Goal: Check status: Check status

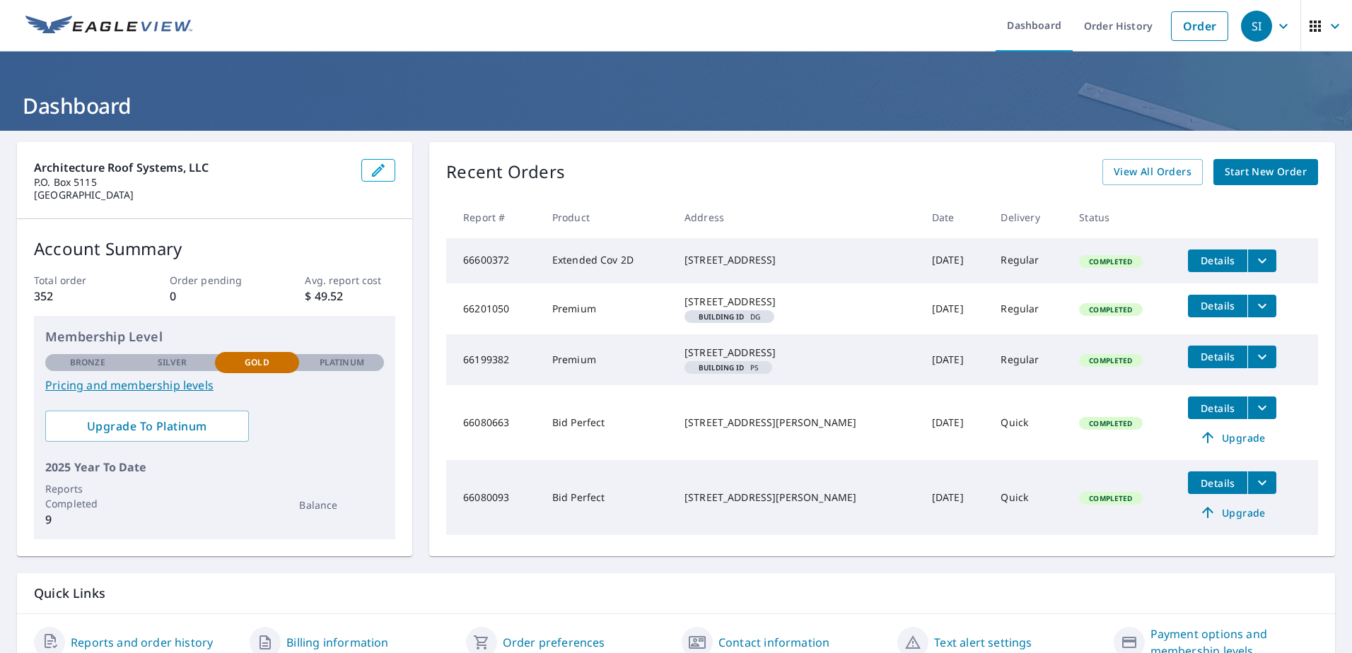
click at [140, 385] on link "Pricing and membership levels" at bounding box center [214, 385] width 339 height 17
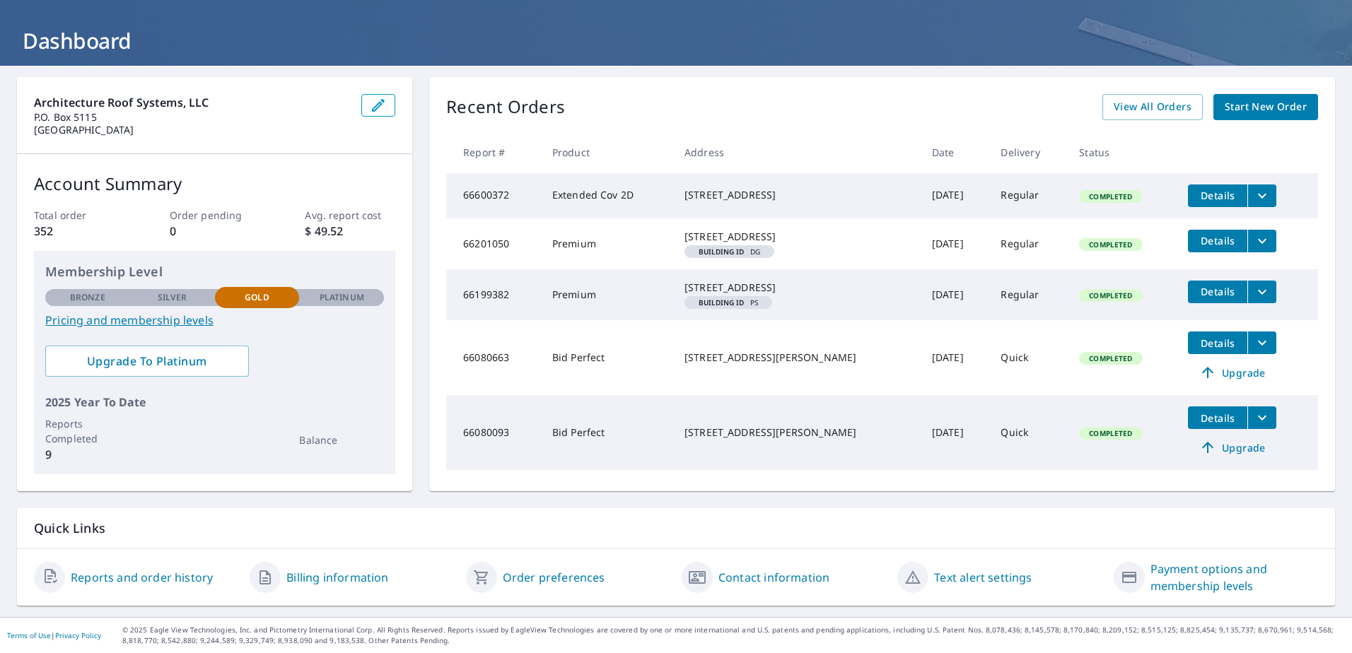
scroll to position [95, 0]
click at [1190, 94] on link "View All Orders" at bounding box center [1153, 107] width 100 height 26
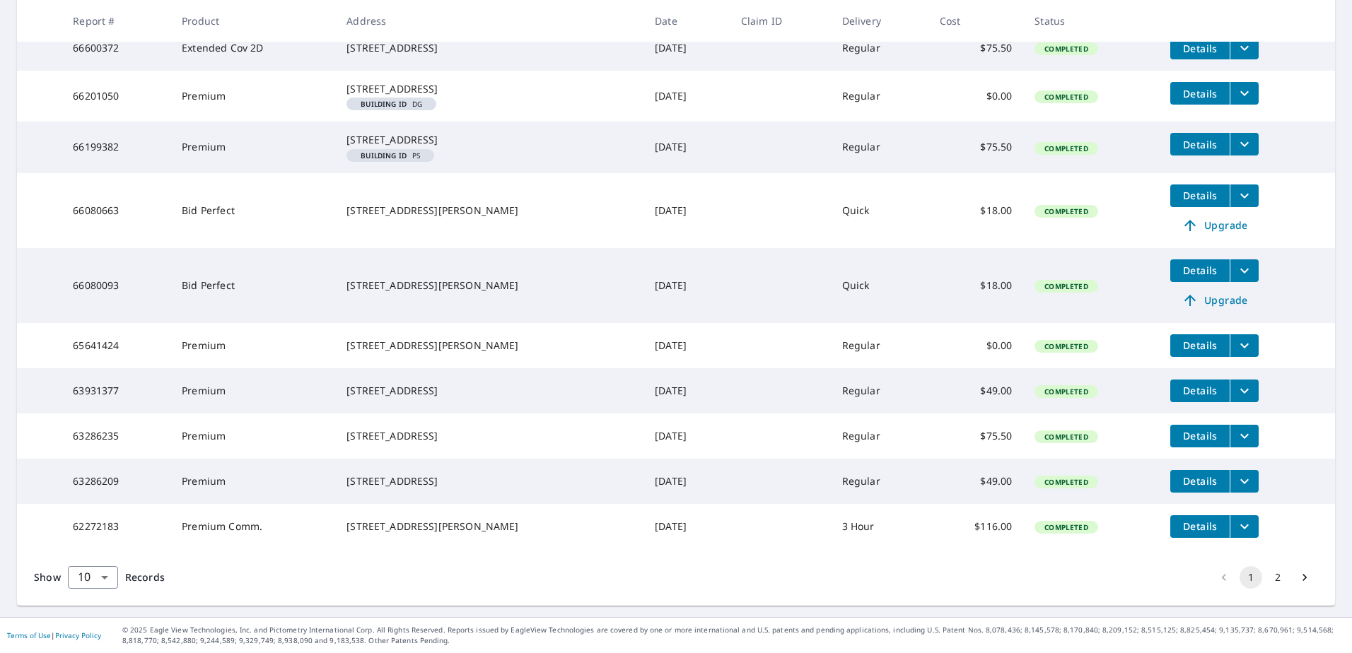
scroll to position [350, 0]
click at [104, 584] on body "SI SI Dashboard Order History Order SI Dashboard / Order History Order History …" at bounding box center [676, 326] width 1352 height 653
click at [106, 623] on li "100" at bounding box center [92, 623] width 50 height 25
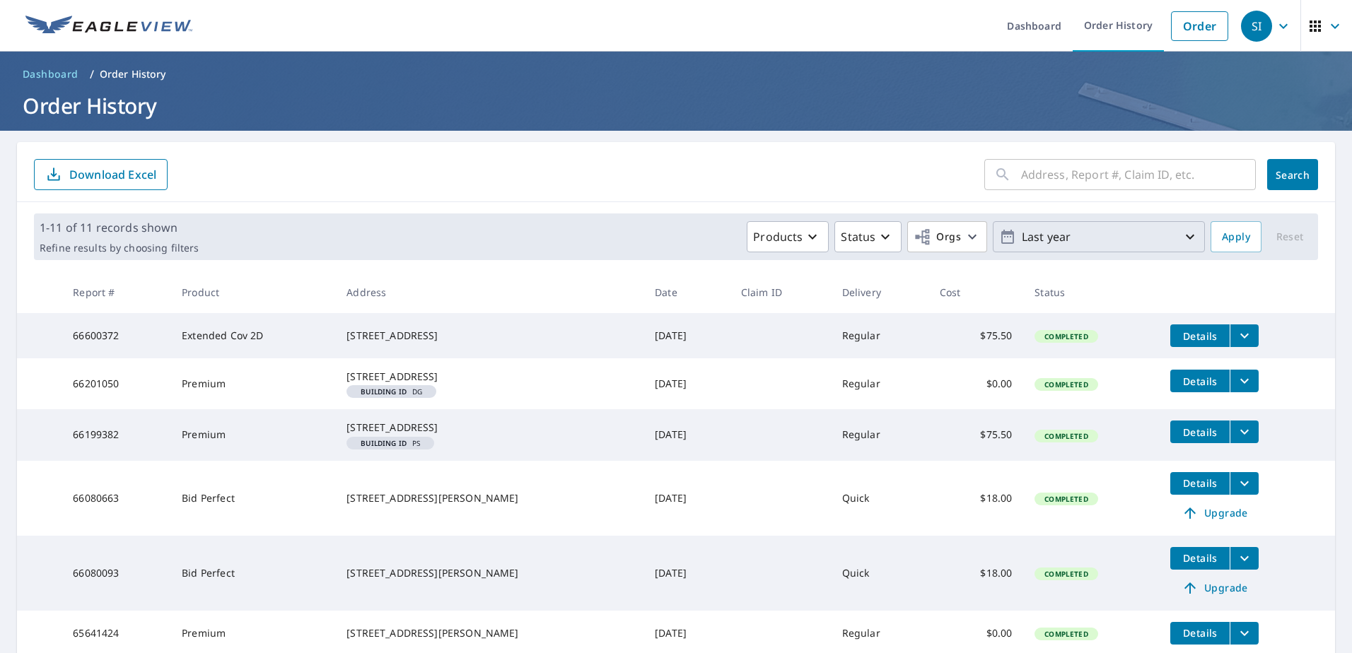
click at [1052, 243] on p "Last year" at bounding box center [1098, 237] width 165 height 25
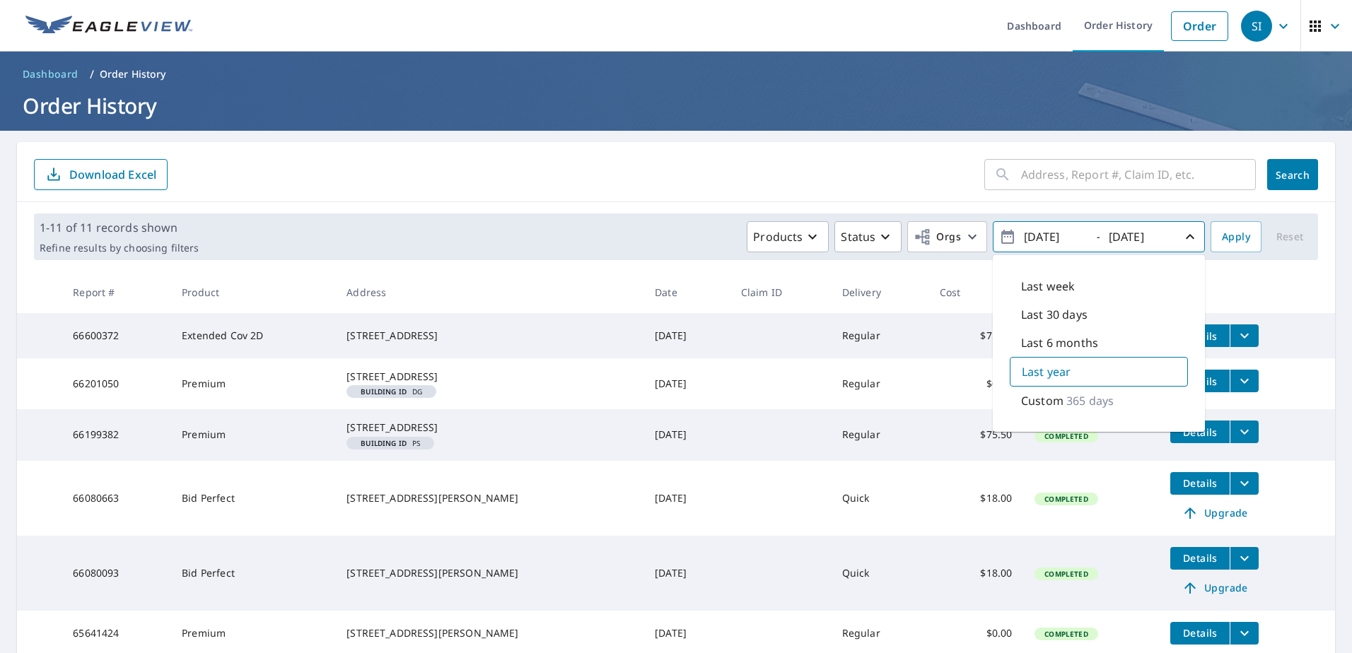
click at [1069, 402] on p "365 days" at bounding box center [1089, 401] width 47 height 17
click at [964, 238] on icon "button" at bounding box center [972, 236] width 17 height 17
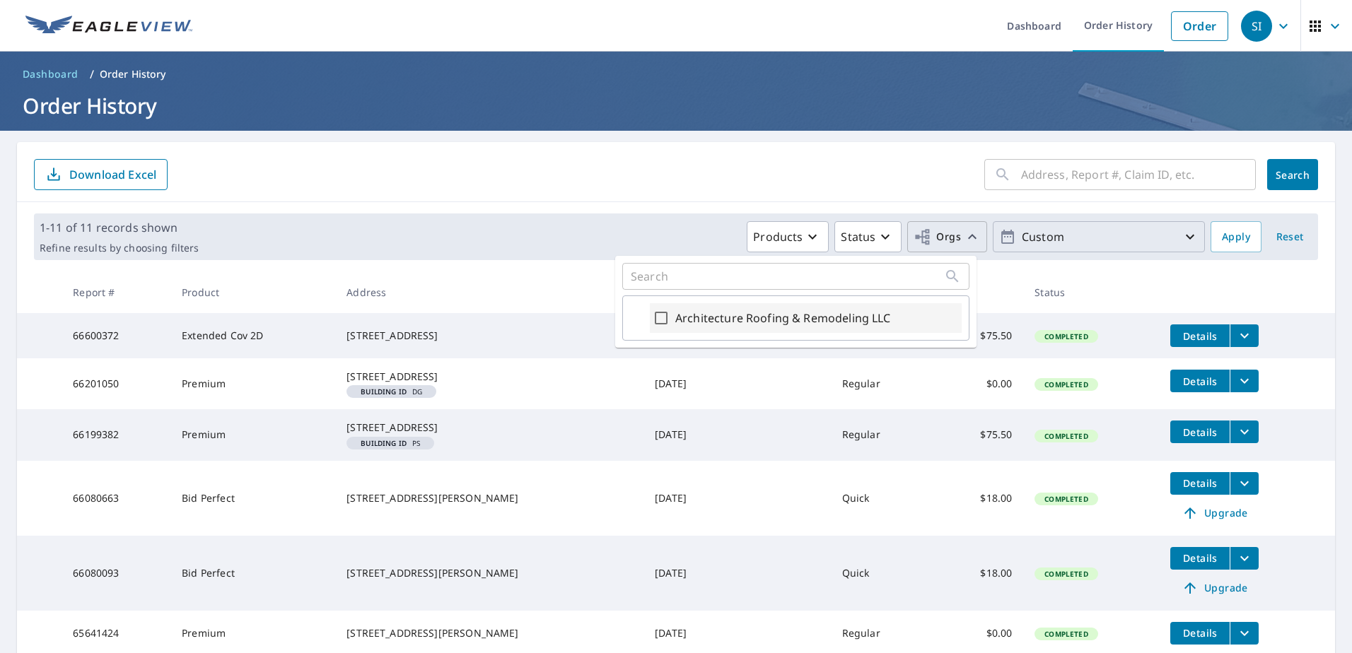
click at [842, 315] on label "Architecture Roofing & Remodeling LLC" at bounding box center [783, 318] width 216 height 17
click at [670, 315] on input "Architecture Roofing & Remodeling LLC" at bounding box center [661, 318] width 17 height 17
checkbox input "true"
click at [743, 249] on button "Products" at bounding box center [739, 236] width 82 height 31
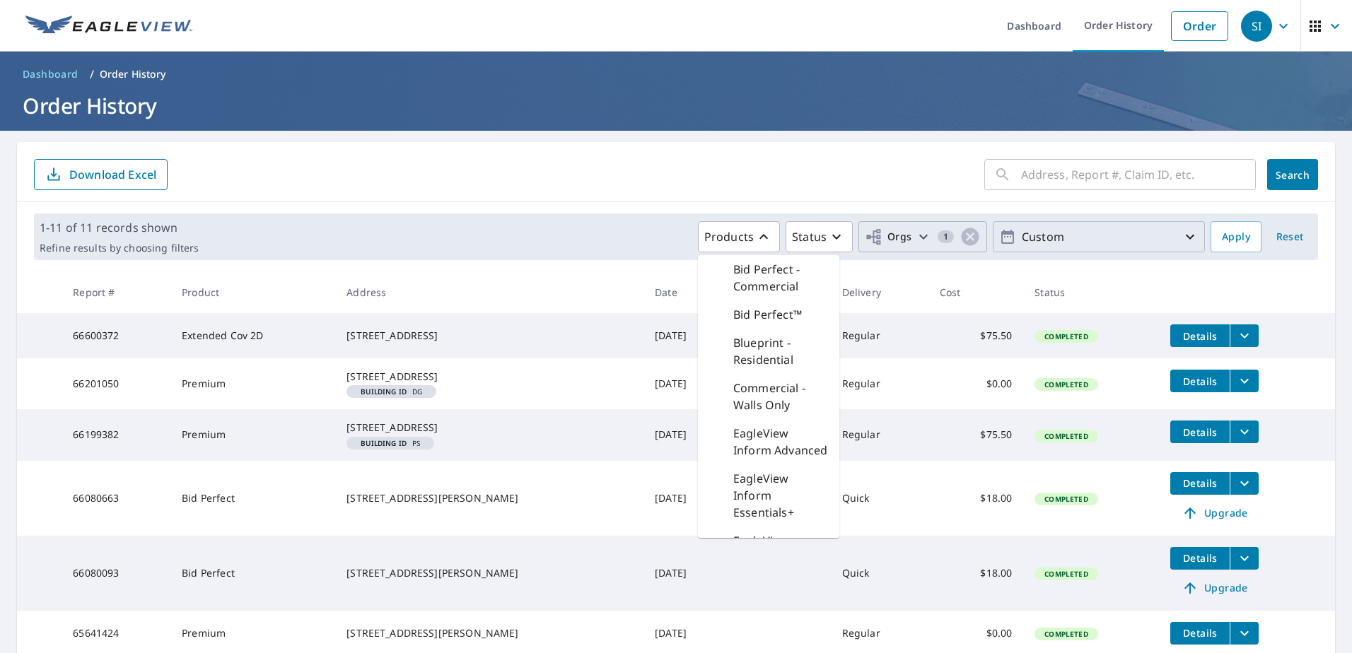
click at [634, 233] on div "Products Bid Perfect - Commercial Bid Perfect™ Blueprint - Residential Commerci…" at bounding box center [704, 236] width 1001 height 31
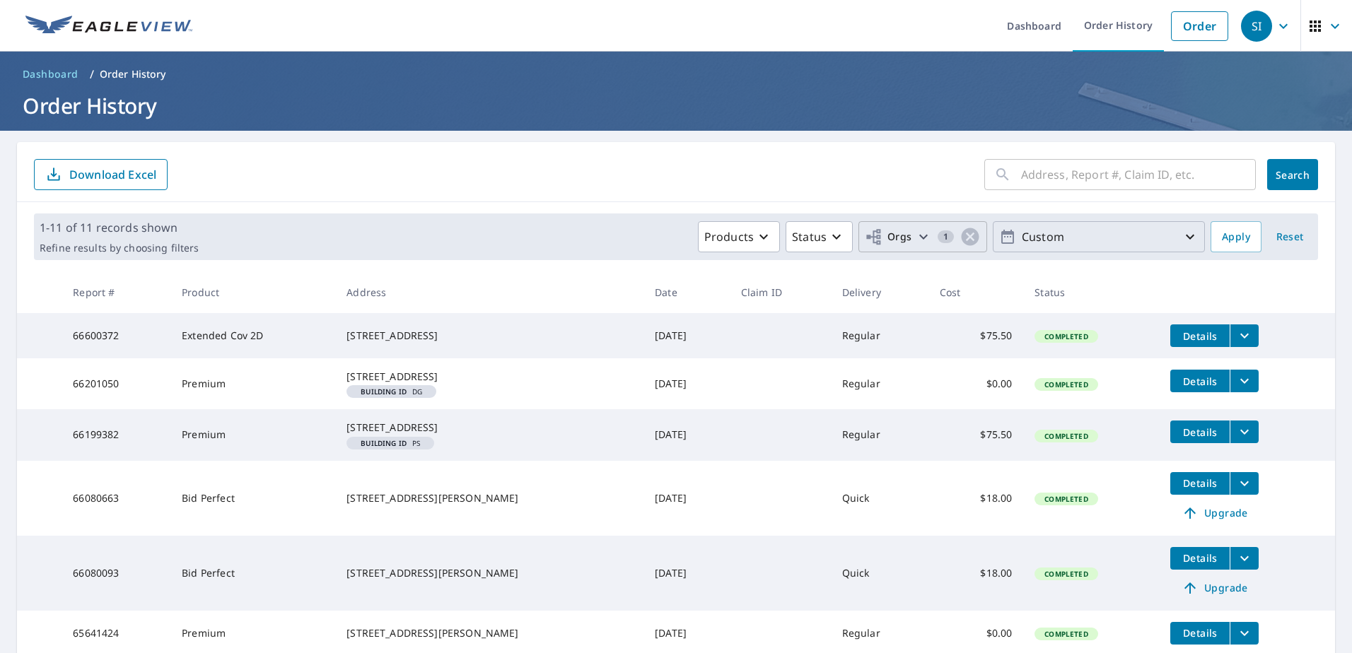
click at [1121, 249] on p "Custom" at bounding box center [1098, 237] width 165 height 25
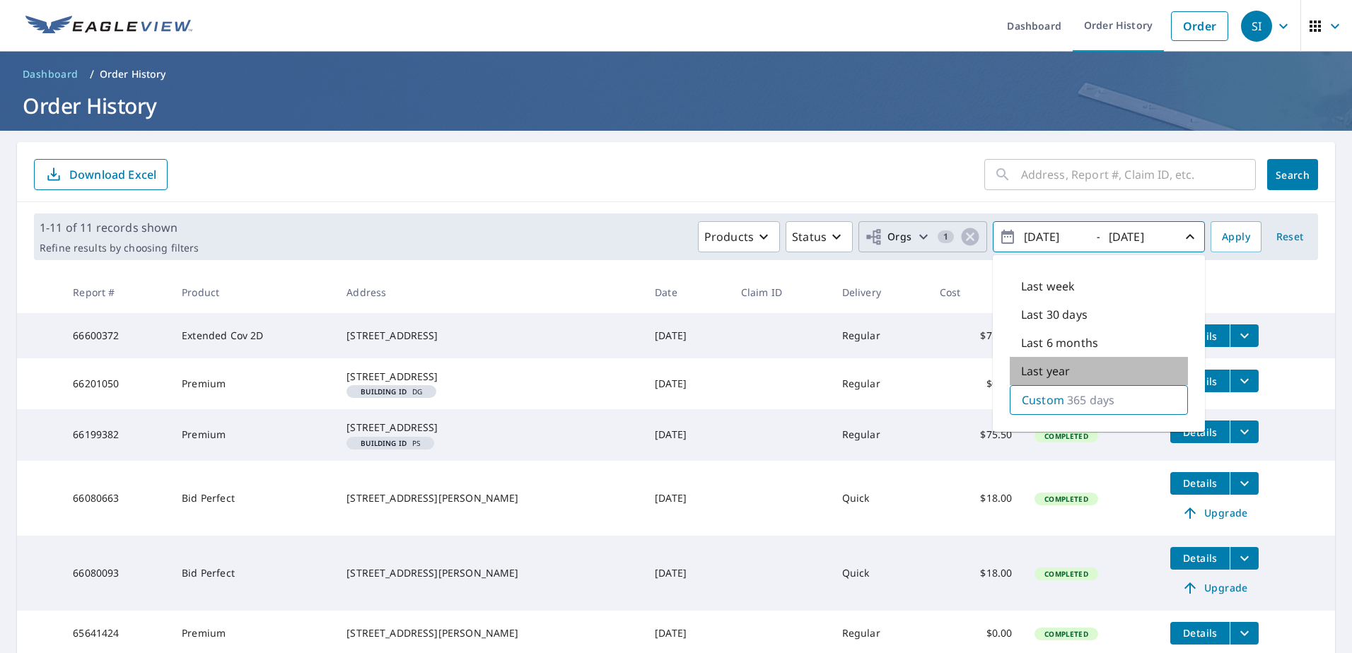
click at [1057, 373] on p "Last year" at bounding box center [1045, 371] width 49 height 17
click at [1230, 238] on span "Apply" at bounding box center [1236, 237] width 28 height 18
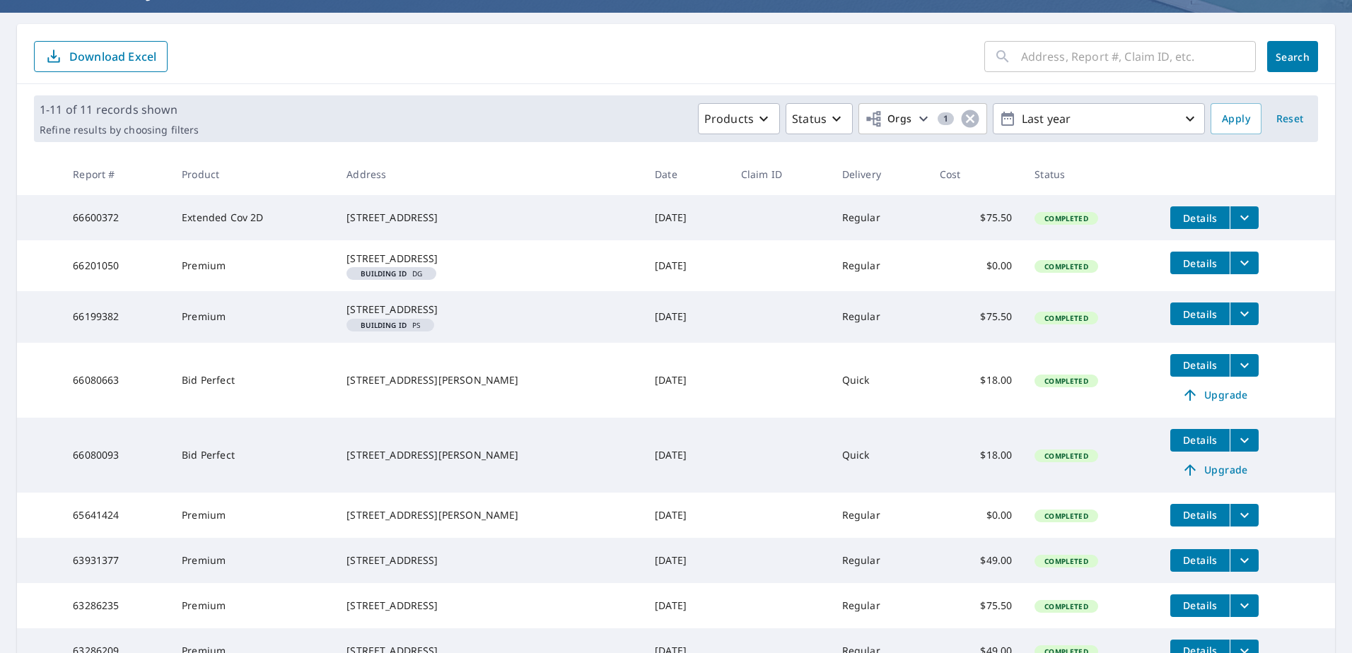
scroll to position [47, 0]
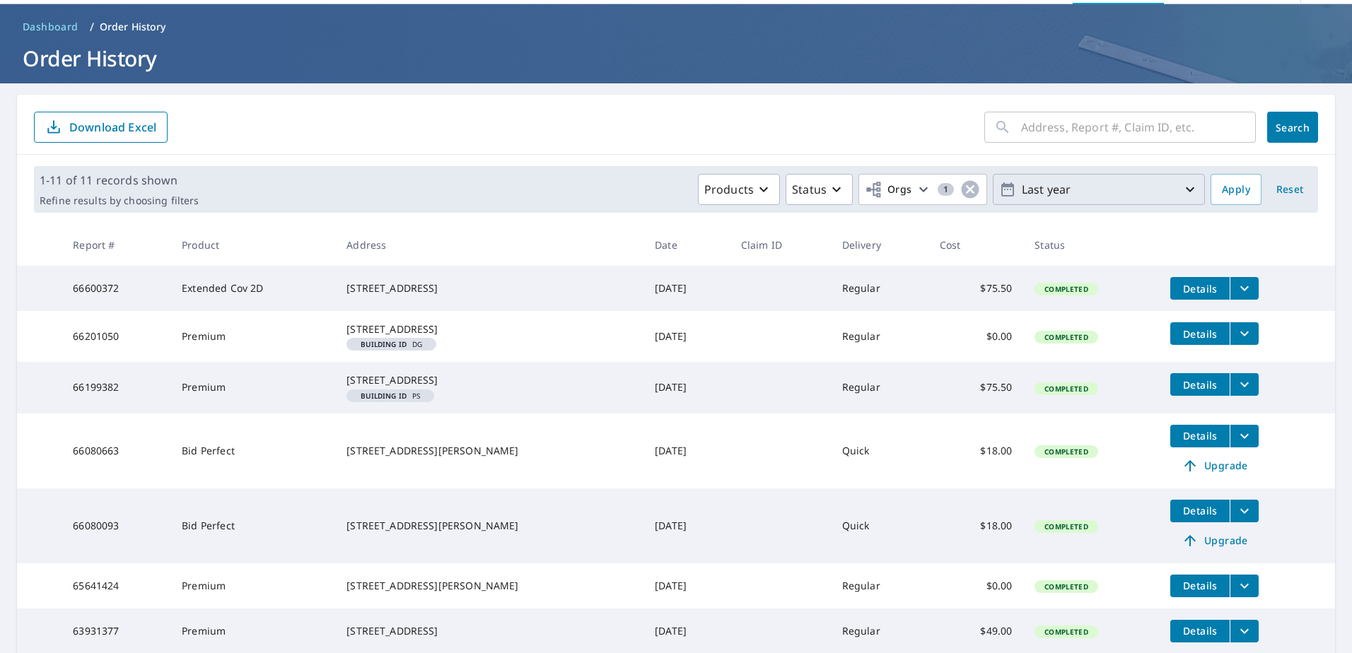
click at [1182, 188] on icon "button" at bounding box center [1190, 189] width 17 height 17
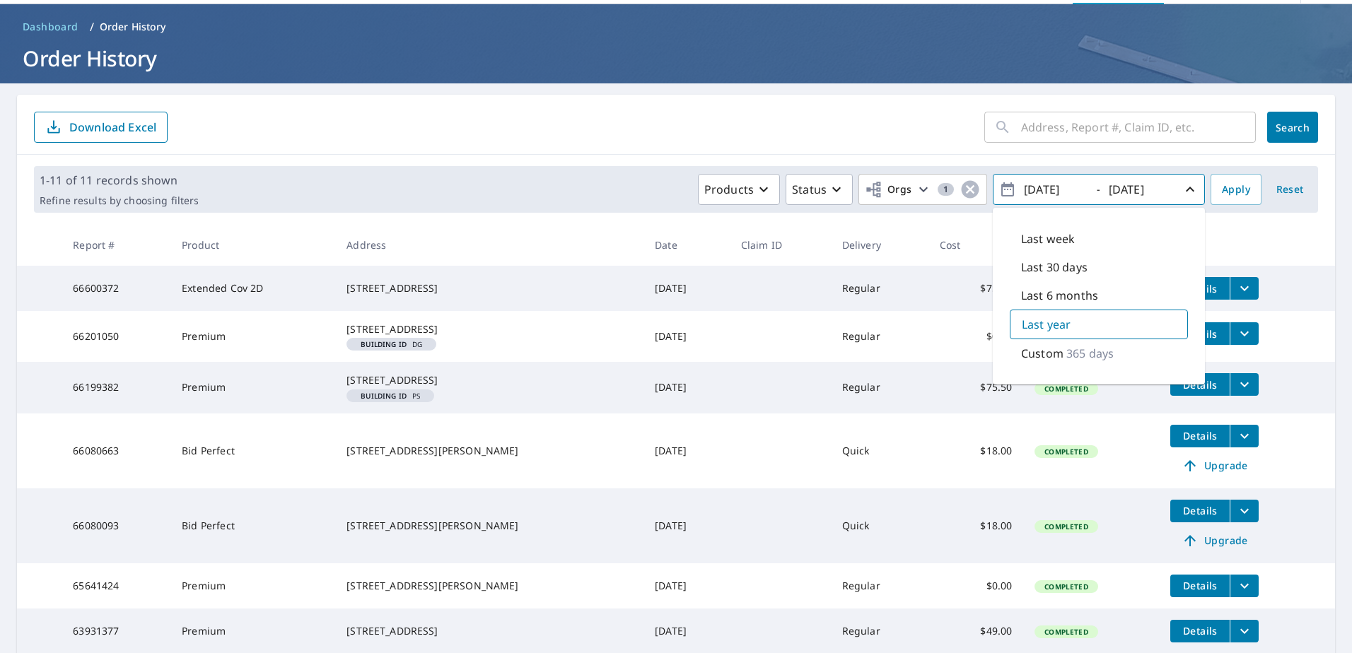
click at [503, 195] on div "Products Status Orgs 1 2024/10/07 - 2025/10/07 Last week Last 30 days Last 6 mo…" at bounding box center [704, 189] width 1001 height 31
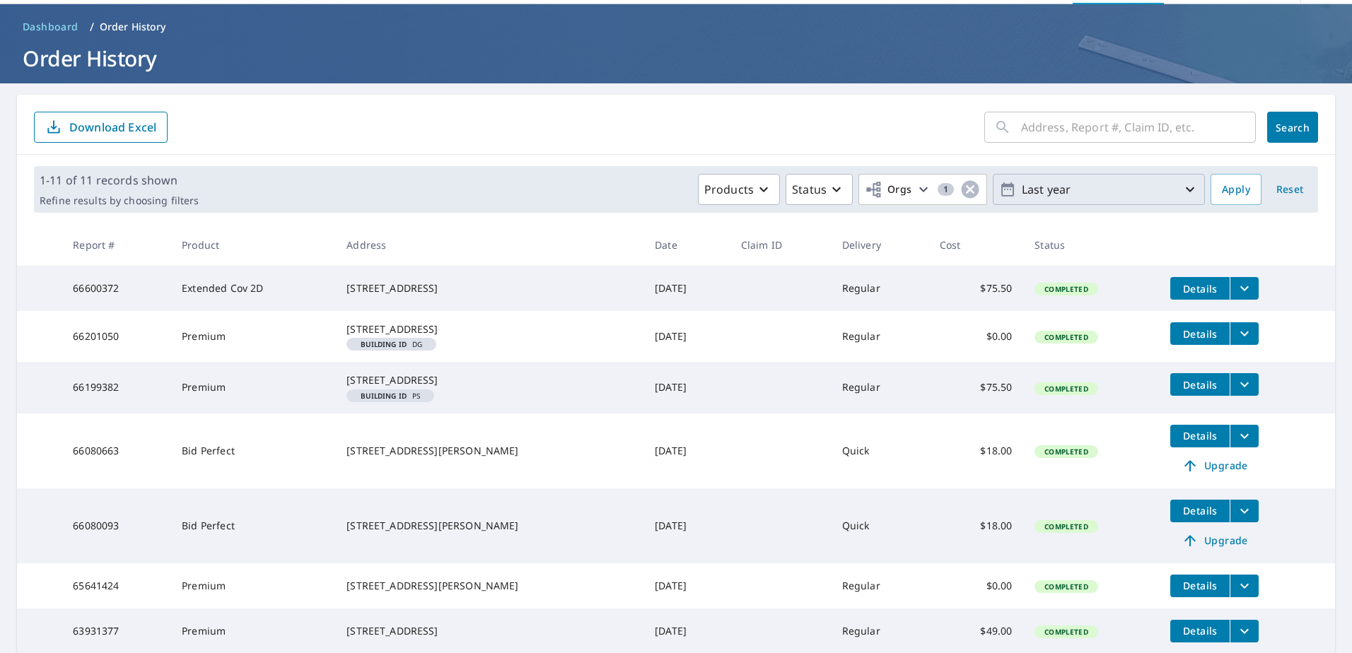
click at [1148, 124] on input "text" at bounding box center [1138, 127] width 235 height 40
click at [1090, 126] on input "text" at bounding box center [1138, 127] width 235 height 40
type input "3100 FM438"
click button "Search" at bounding box center [1292, 127] width 51 height 31
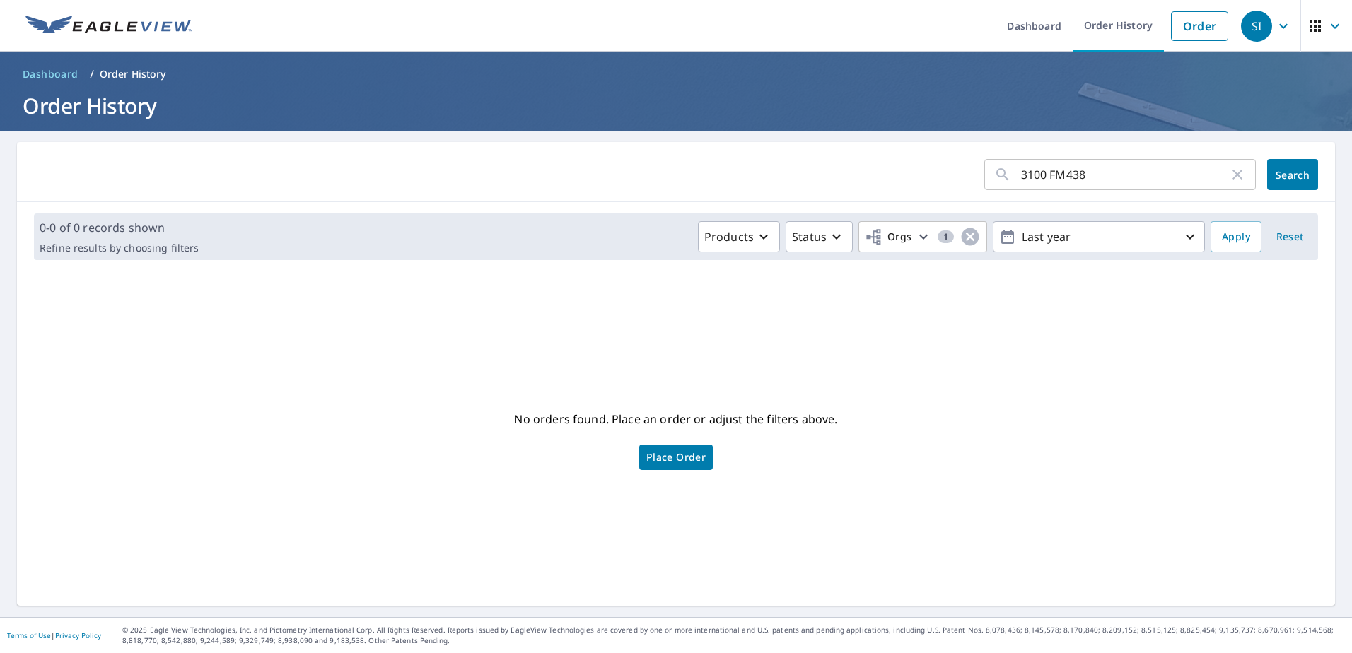
click at [1054, 175] on input "3100 FM438" at bounding box center [1125, 175] width 208 height 40
type input "3100 FM 438"
click at [1279, 172] on span "Search" at bounding box center [1293, 174] width 28 height 13
drag, startPoint x: 1125, startPoint y: 176, endPoint x: 947, endPoint y: 190, distance: 178.7
click at [947, 190] on form "3100 FM 438 ​ Search" at bounding box center [676, 174] width 1284 height 31
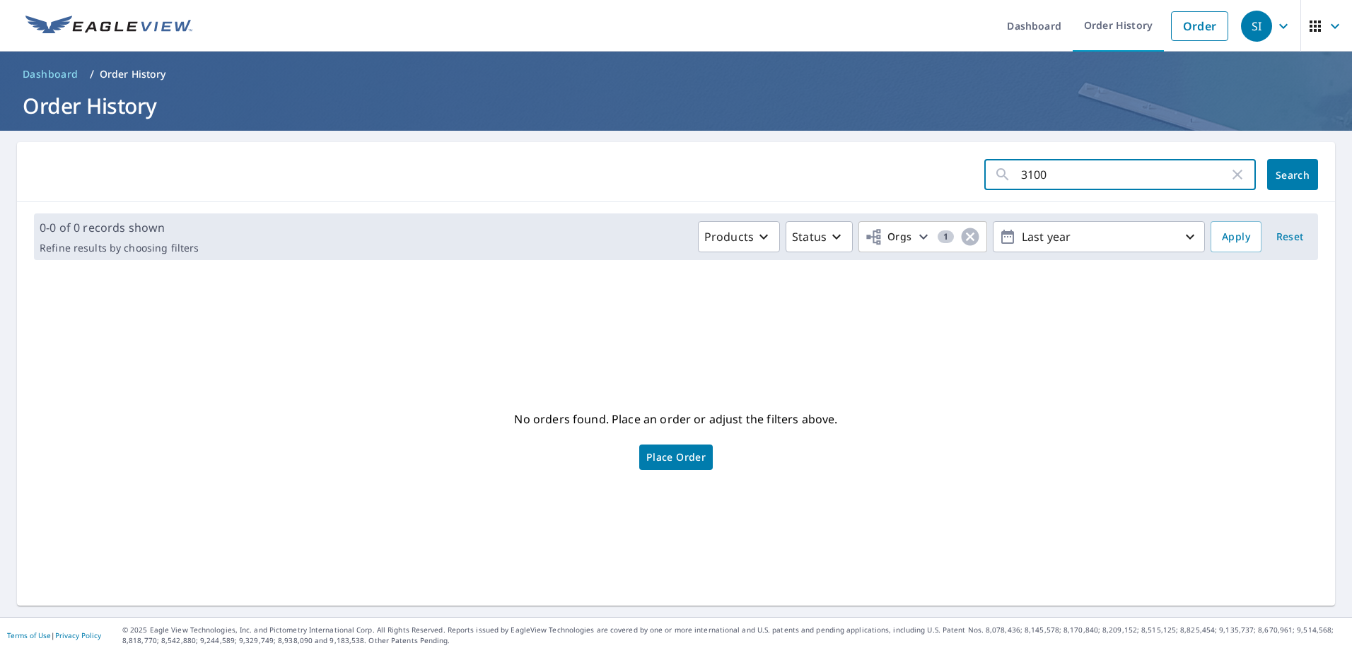
type input "3100"
click at [1289, 175] on span "Search" at bounding box center [1293, 174] width 28 height 13
click at [1062, 178] on input "3100" at bounding box center [1125, 175] width 208 height 40
type input "temple"
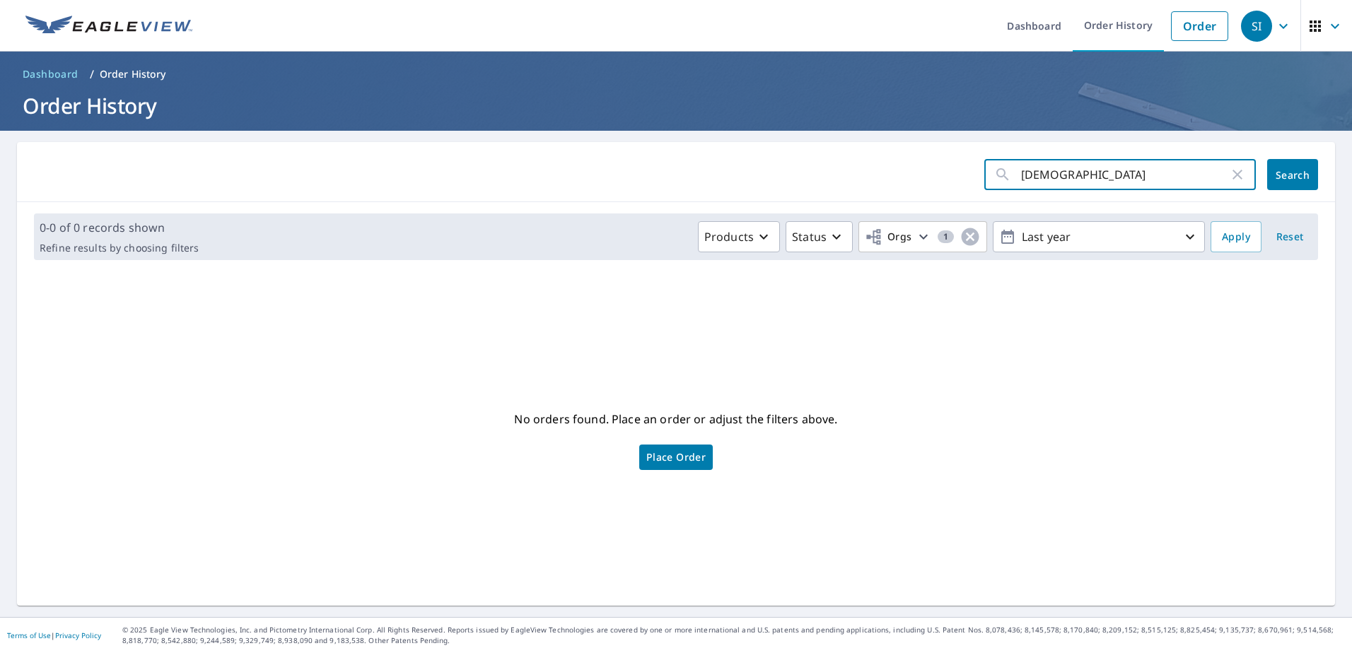
click button "Search" at bounding box center [1292, 174] width 51 height 31
click at [1277, 230] on span "Reset" at bounding box center [1290, 237] width 34 height 18
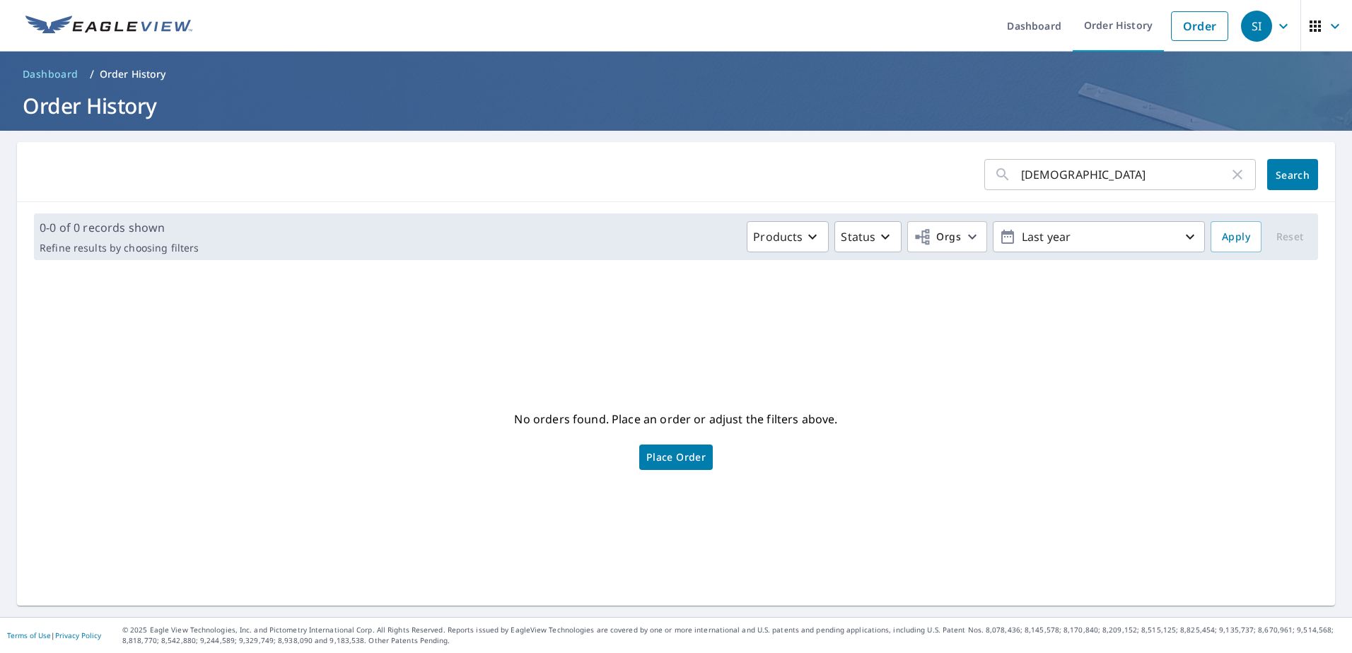
drag, startPoint x: 1277, startPoint y: 226, endPoint x: 988, endPoint y: 380, distance: 327.5
click at [988, 380] on div "No orders found. Place an order or adjust the filters above. Place Order" at bounding box center [676, 439] width 1296 height 312
click at [1001, 238] on icon "button" at bounding box center [1007, 237] width 13 height 14
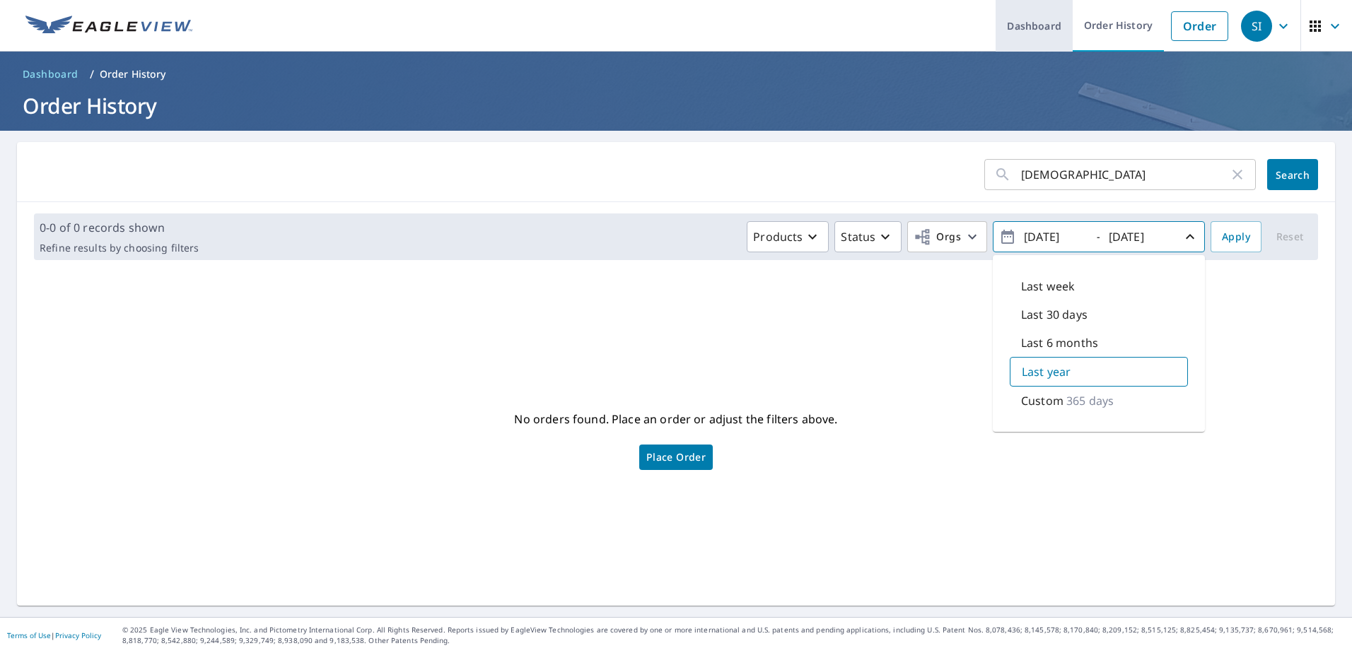
click at [1041, 32] on link "Dashboard" at bounding box center [1034, 26] width 77 height 52
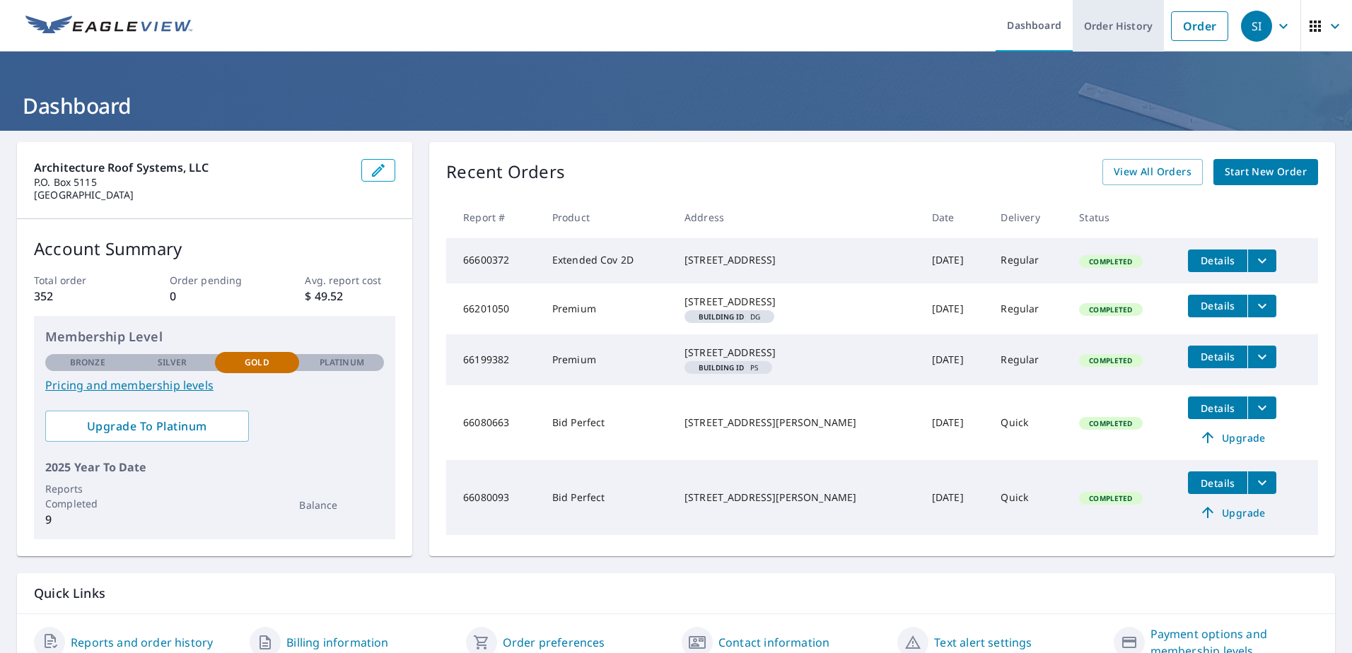
click at [1124, 30] on link "Order History" at bounding box center [1118, 26] width 91 height 52
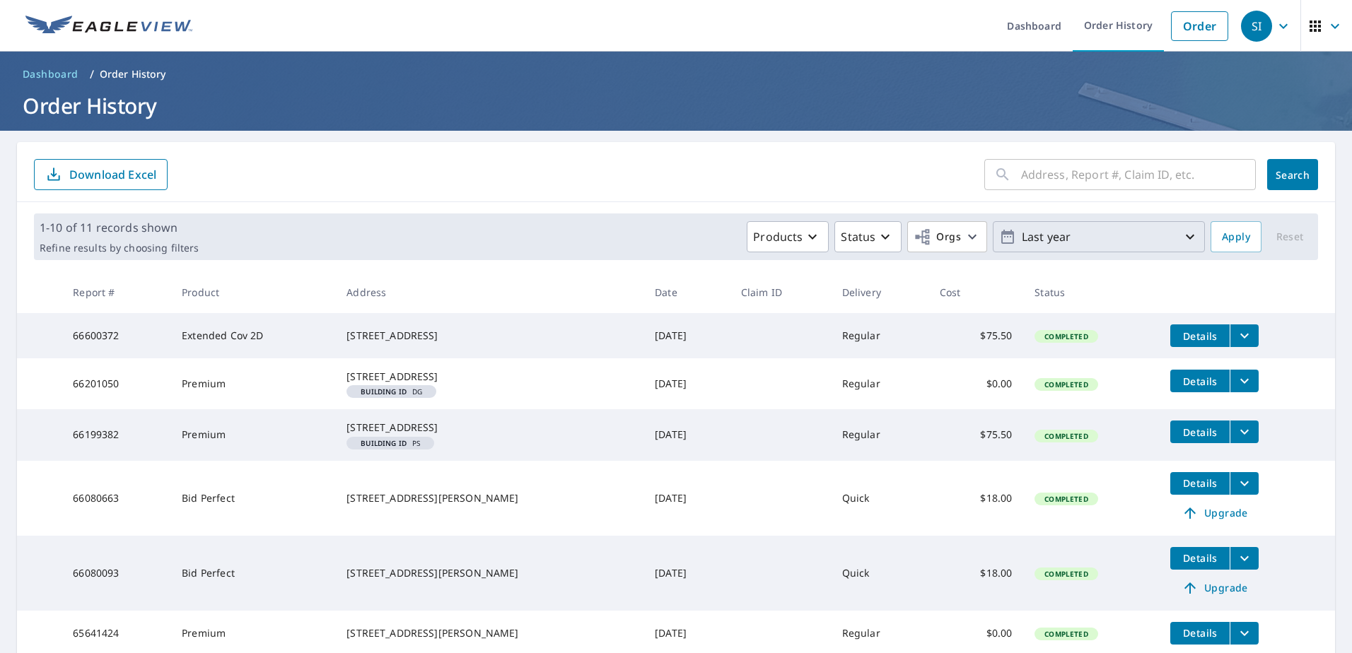
click at [1102, 222] on button "Last year" at bounding box center [1099, 236] width 212 height 31
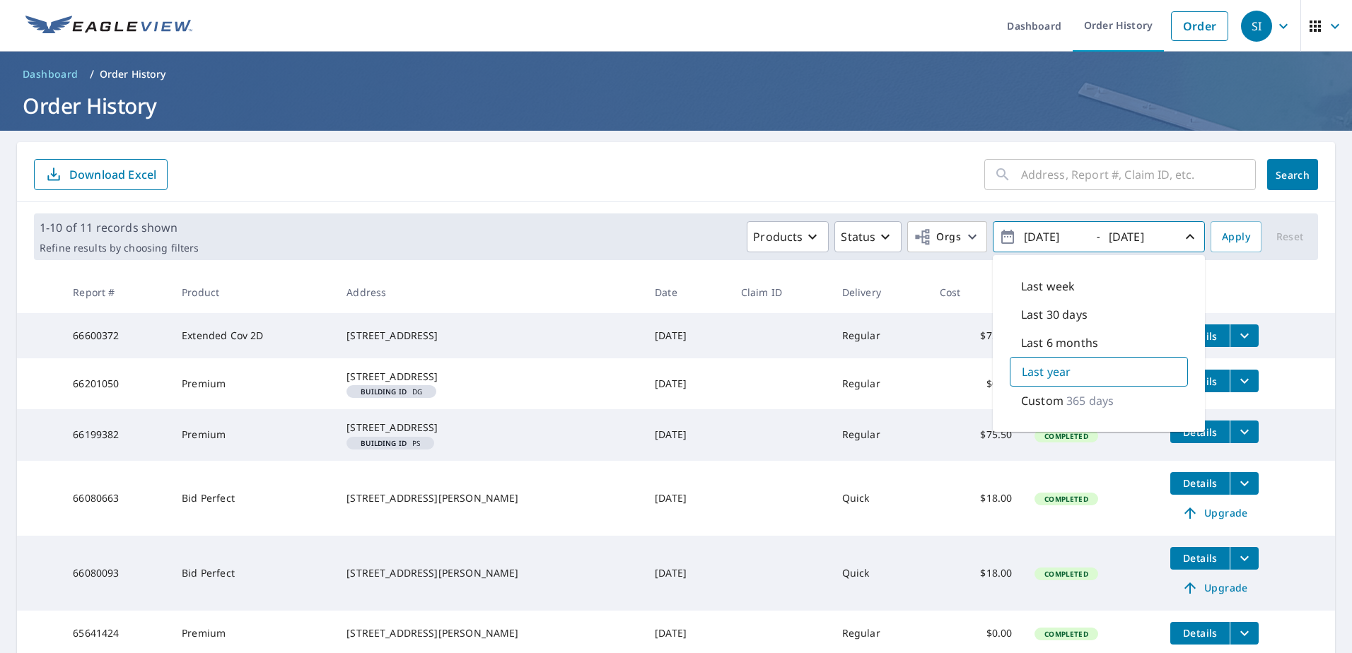
click at [1056, 178] on input "text" at bounding box center [1138, 175] width 235 height 40
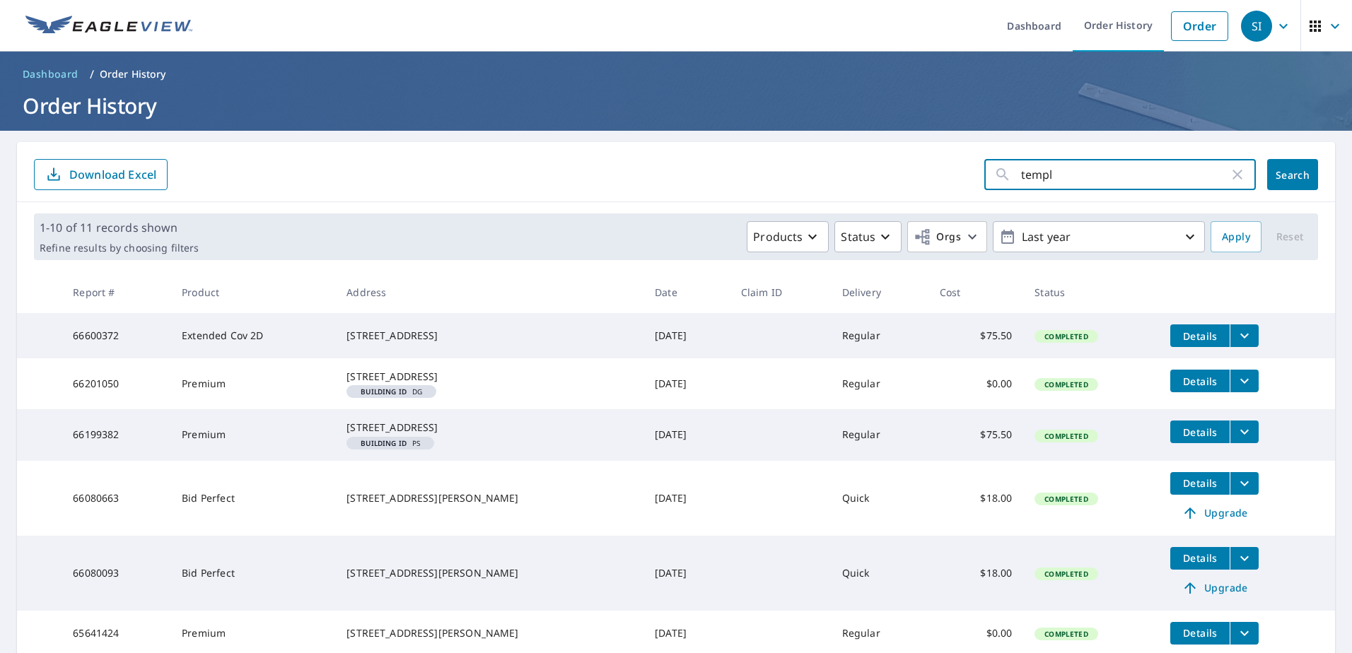
type input "temple"
click button "Search" at bounding box center [1292, 174] width 51 height 31
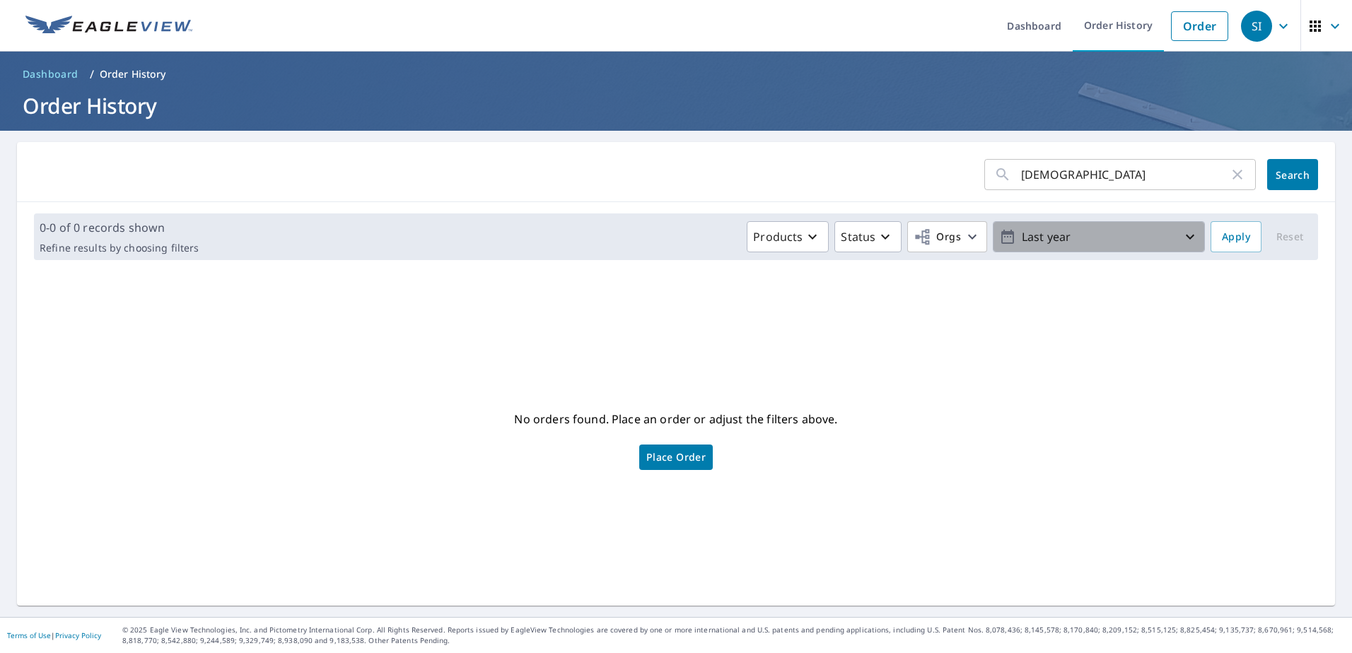
click at [1072, 240] on p "Last year" at bounding box center [1098, 237] width 165 height 25
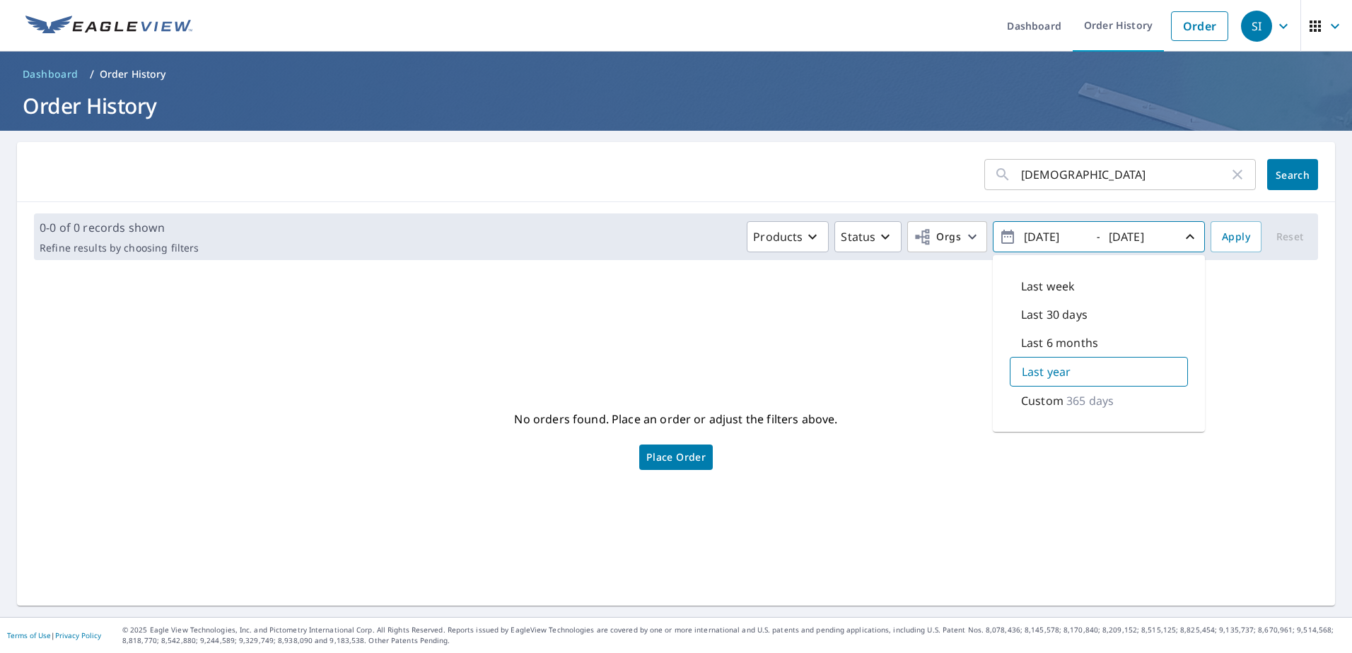
click at [1080, 393] on p "365 days" at bounding box center [1089, 401] width 47 height 17
click at [1054, 175] on input "temple" at bounding box center [1125, 175] width 208 height 40
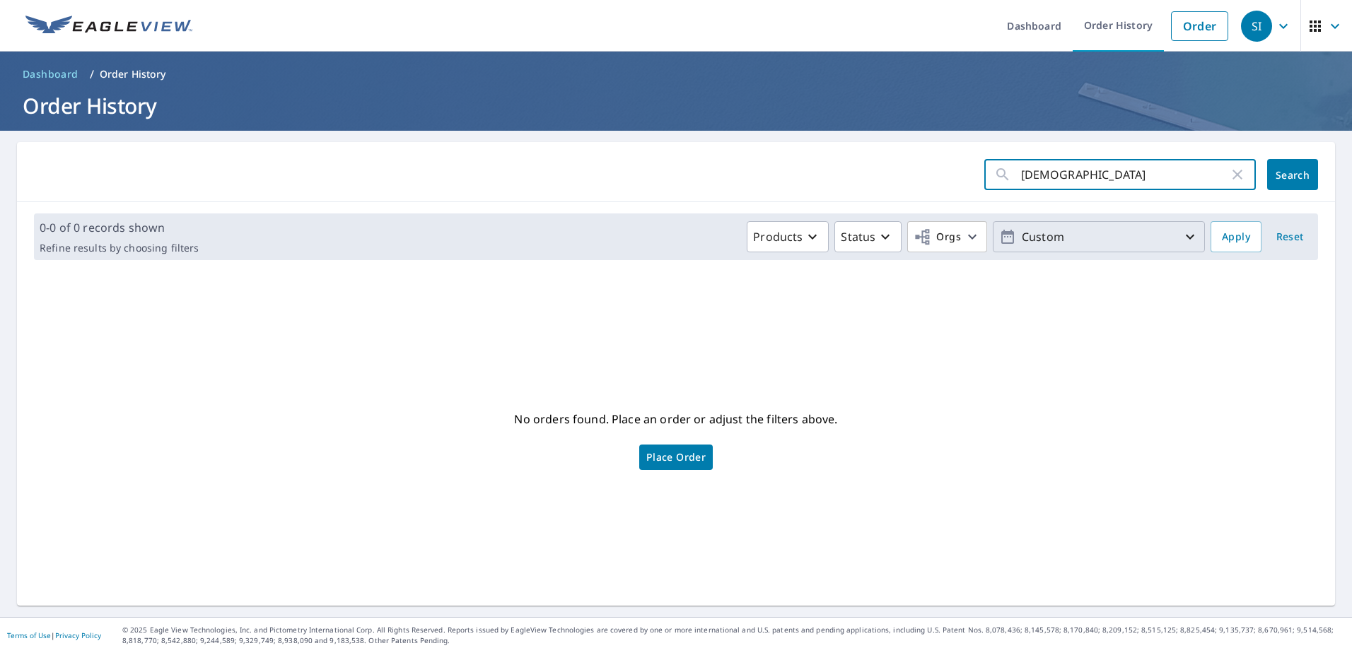
click at [1059, 170] on input "temple" at bounding box center [1125, 175] width 208 height 40
click at [1063, 172] on input "temple" at bounding box center [1125, 175] width 208 height 40
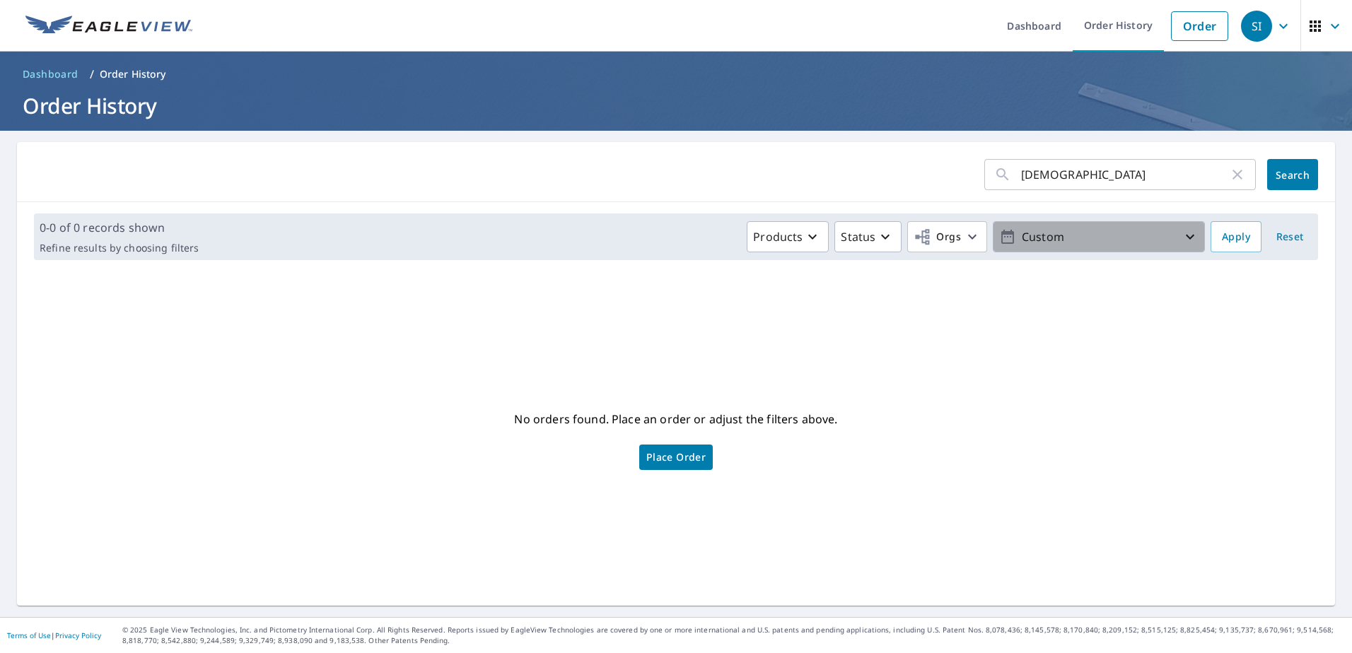
click at [1127, 223] on button "Custom" at bounding box center [1099, 236] width 212 height 31
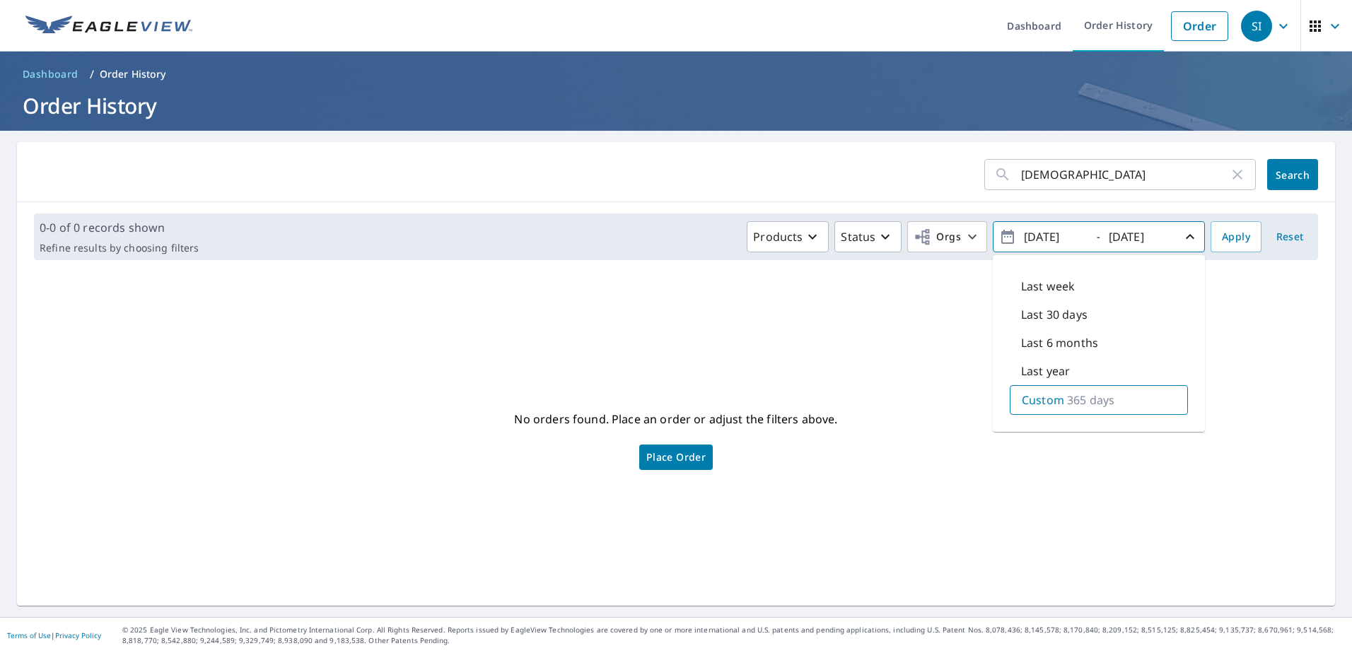
click at [1052, 371] on p "Last year" at bounding box center [1045, 371] width 49 height 17
click at [1054, 371] on p "Last year" at bounding box center [1046, 372] width 49 height 17
click at [1232, 237] on span "Apply" at bounding box center [1236, 237] width 28 height 18
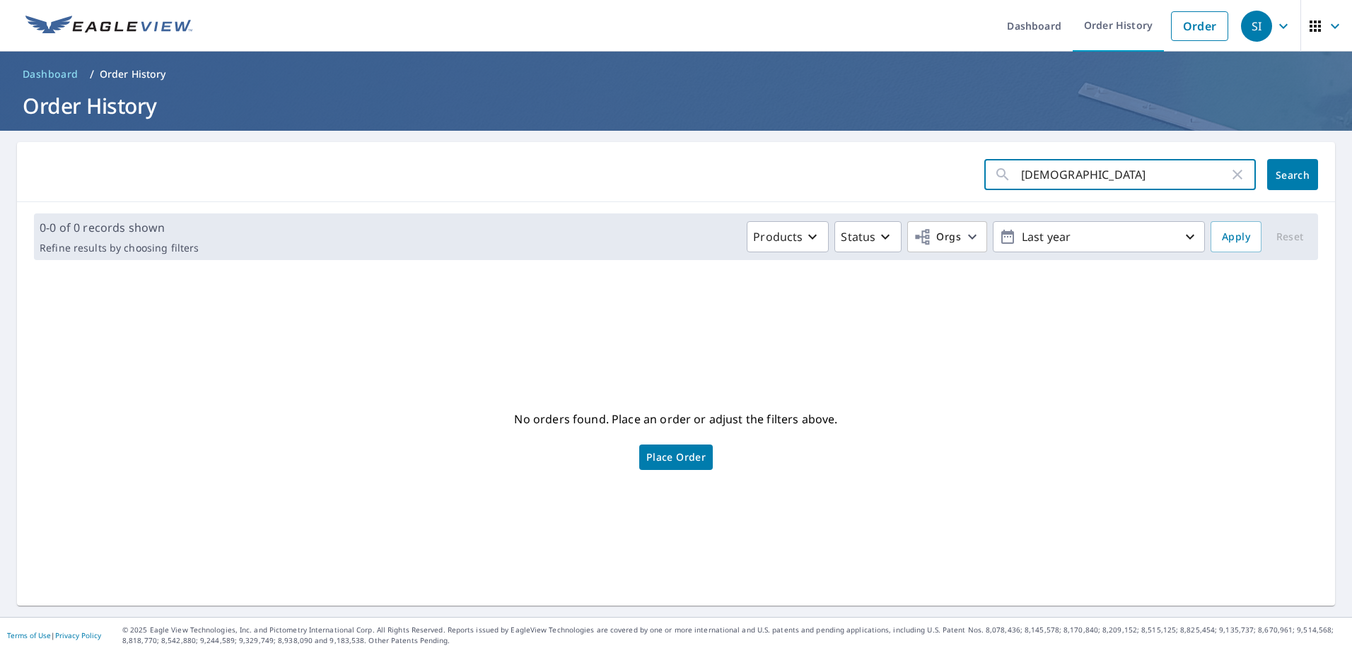
click at [1058, 175] on input "temple" at bounding box center [1125, 175] width 208 height 40
click at [782, 236] on p "Products" at bounding box center [778, 236] width 50 height 17
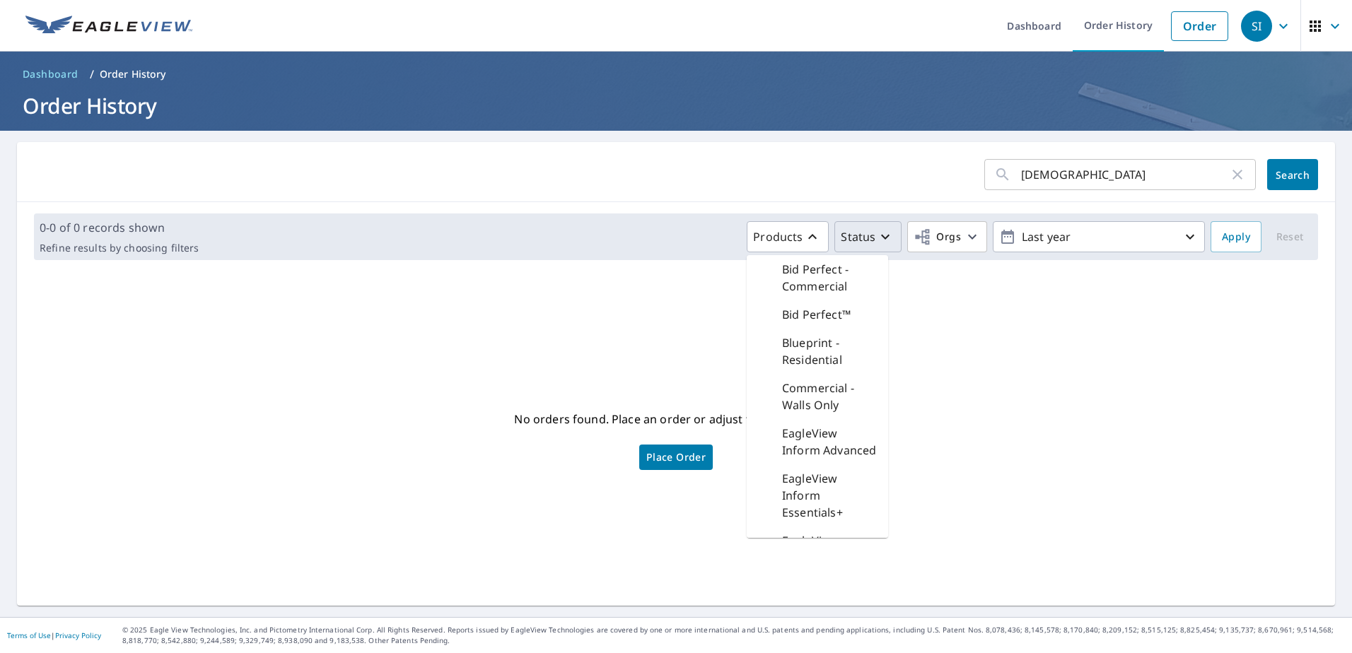
click at [864, 240] on p "Status" at bounding box center [858, 236] width 35 height 17
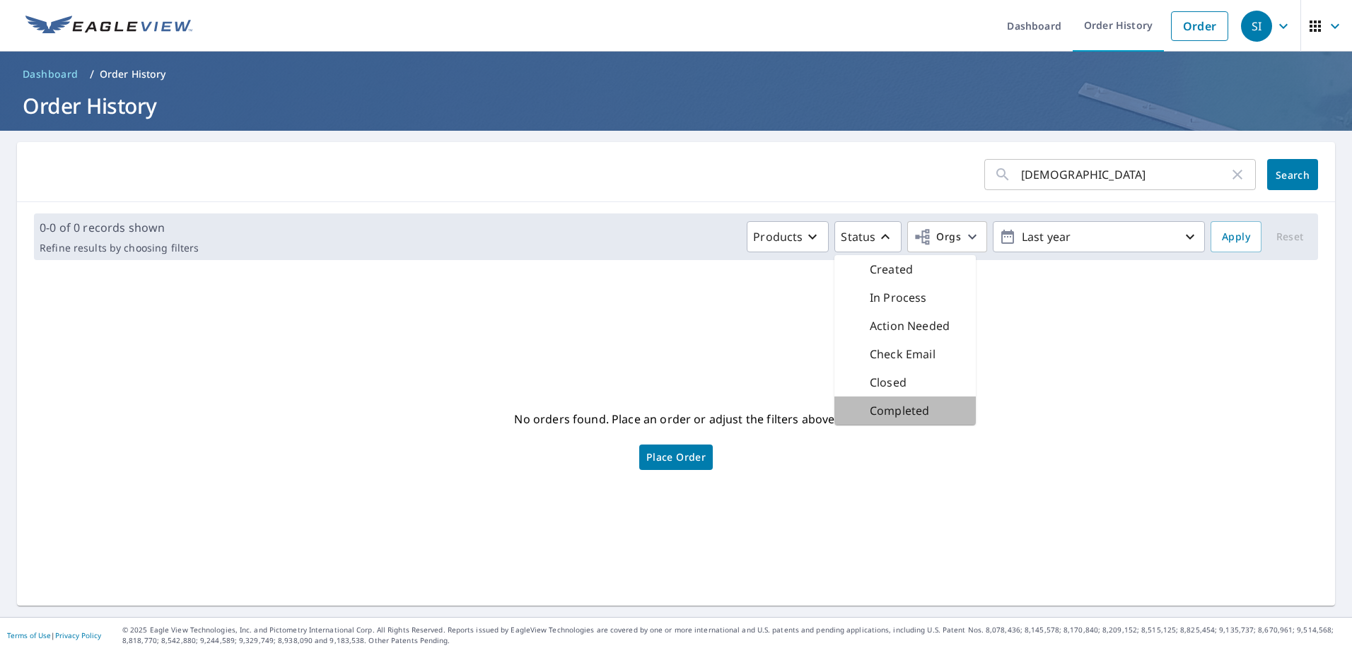
click at [920, 415] on p "Completed" at bounding box center [899, 410] width 59 height 17
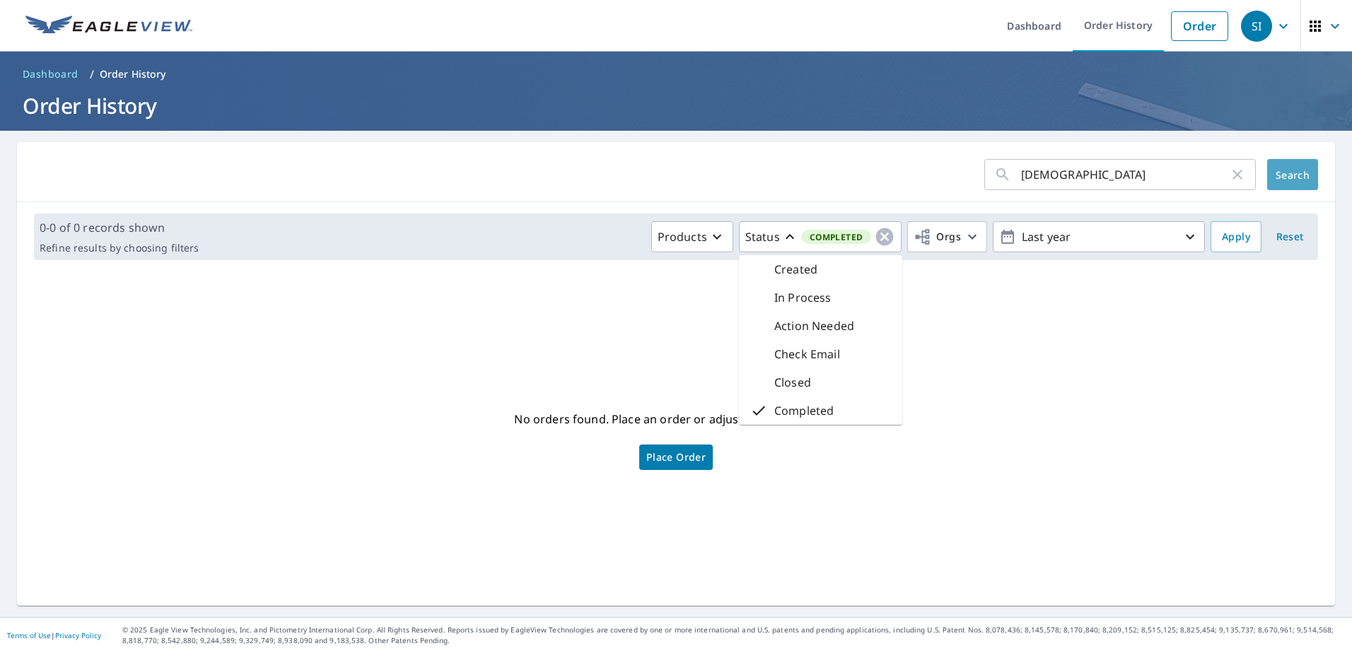
click at [1279, 172] on span "Search" at bounding box center [1293, 174] width 28 height 13
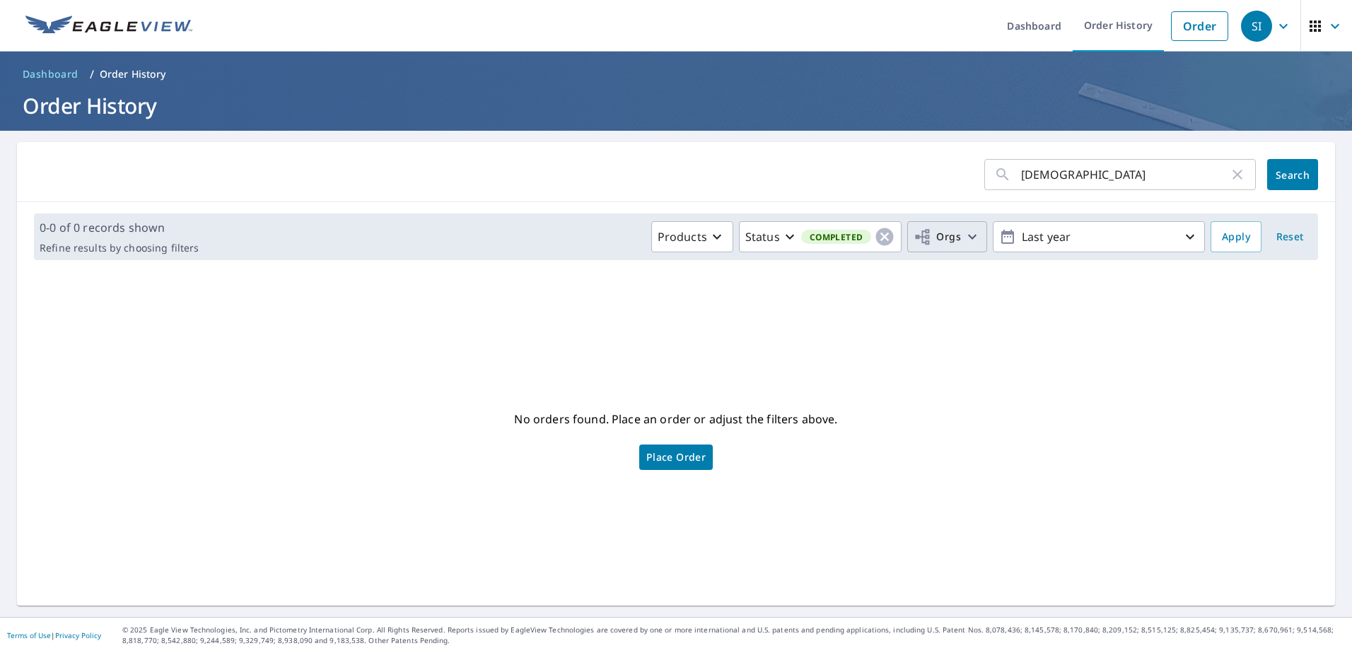
click at [941, 236] on span "Orgs" at bounding box center [937, 237] width 47 height 18
click at [1059, 423] on div "No orders found. Place an order or adjust the filters above. Place Order" at bounding box center [676, 439] width 1296 height 312
click at [1093, 252] on button "Last year" at bounding box center [1099, 236] width 212 height 31
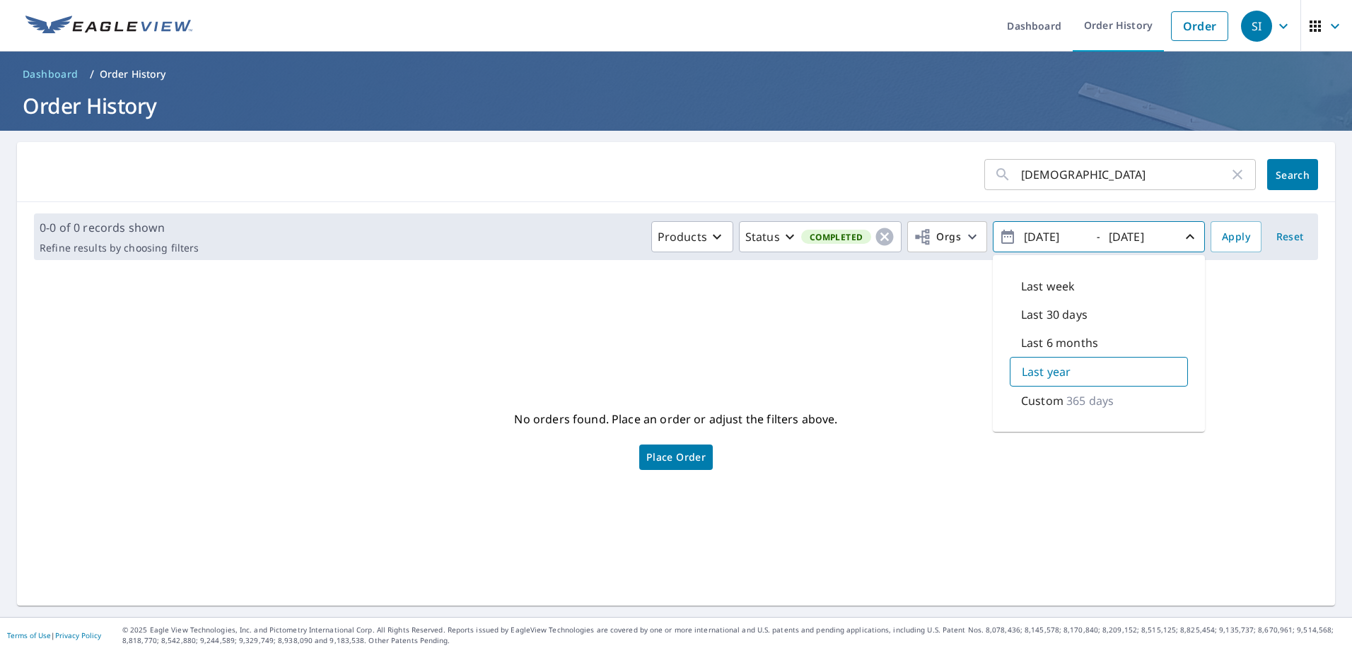
click at [1066, 407] on p "365 days" at bounding box center [1089, 401] width 47 height 17
click at [1092, 232] on span "2024/10/07 - 2025/10/07" at bounding box center [1098, 237] width 199 height 25
click at [1286, 178] on span "Search" at bounding box center [1293, 174] width 28 height 13
